Goal: Task Accomplishment & Management: Manage account settings

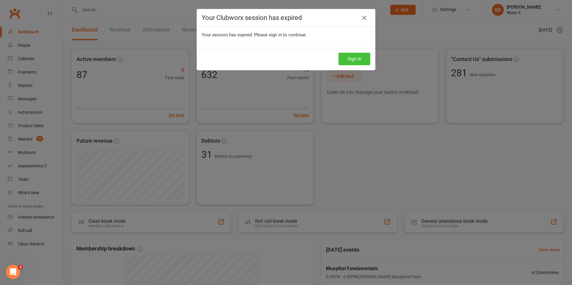
click at [363, 63] on button "Sign In" at bounding box center [354, 59] width 32 height 13
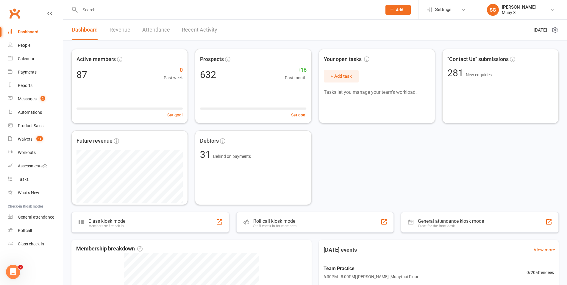
click at [100, 10] on input "text" at bounding box center [227, 10] width 299 height 8
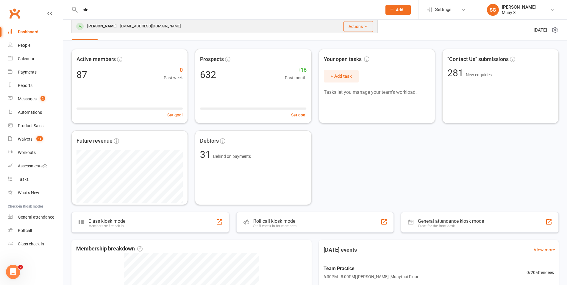
type input "aie"
click at [110, 27] on div "Aiesha Taukiri" at bounding box center [101, 26] width 33 height 9
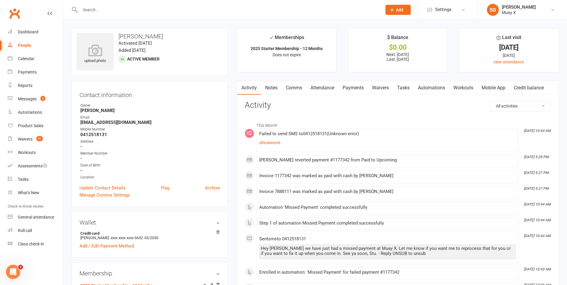
click at [358, 86] on link "Payments" at bounding box center [352, 88] width 29 height 14
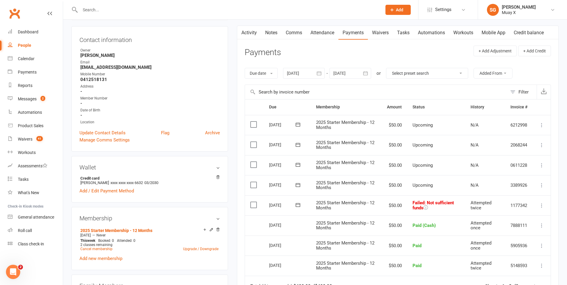
scroll to position [60, 0]
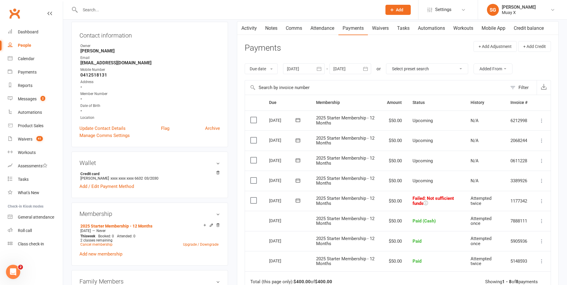
click at [543, 201] on icon at bounding box center [542, 201] width 6 height 6
click at [519, 215] on link "Mark as Paid (Cash)" at bounding box center [515, 213] width 59 height 12
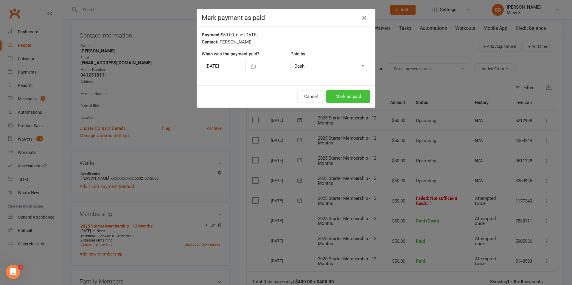
click at [355, 100] on button "Mark as paid" at bounding box center [348, 96] width 44 height 13
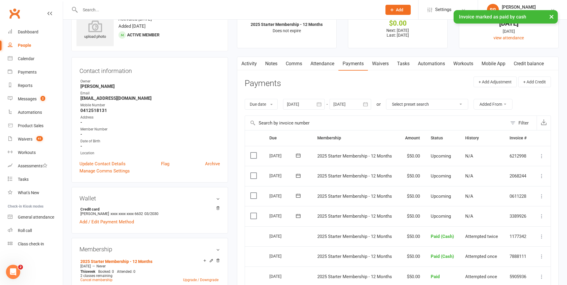
scroll to position [0, 0]
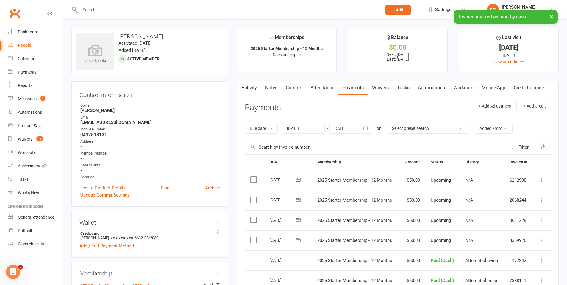
click at [125, 10] on div "× Invoice marked as paid by cash" at bounding box center [279, 10] width 559 height 0
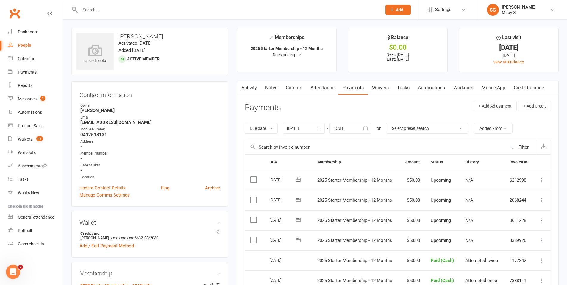
click at [86, 9] on input "text" at bounding box center [227, 10] width 299 height 8
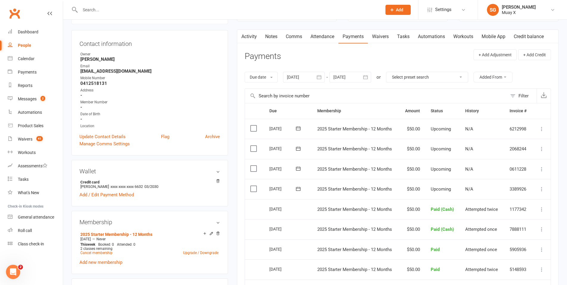
scroll to position [89, 0]
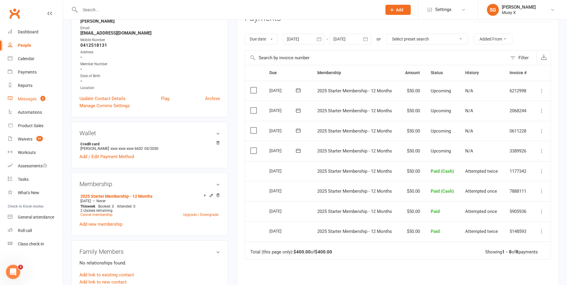
click at [29, 98] on div "Messages" at bounding box center [27, 98] width 19 height 5
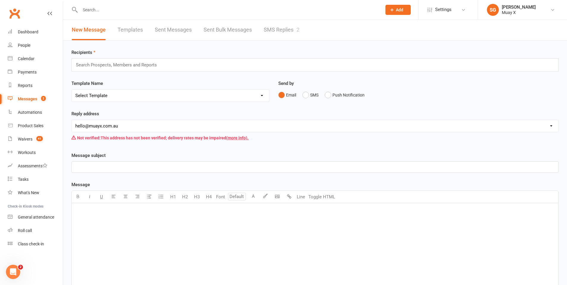
click at [275, 29] on link "SMS Replies 2" at bounding box center [282, 30] width 36 height 21
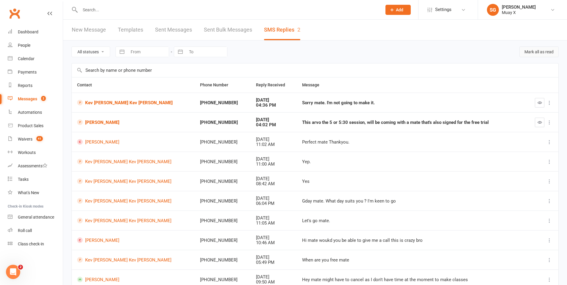
click at [531, 51] on button "Mark all as read" at bounding box center [538, 51] width 39 height 11
